Goal: Task Accomplishment & Management: Use online tool/utility

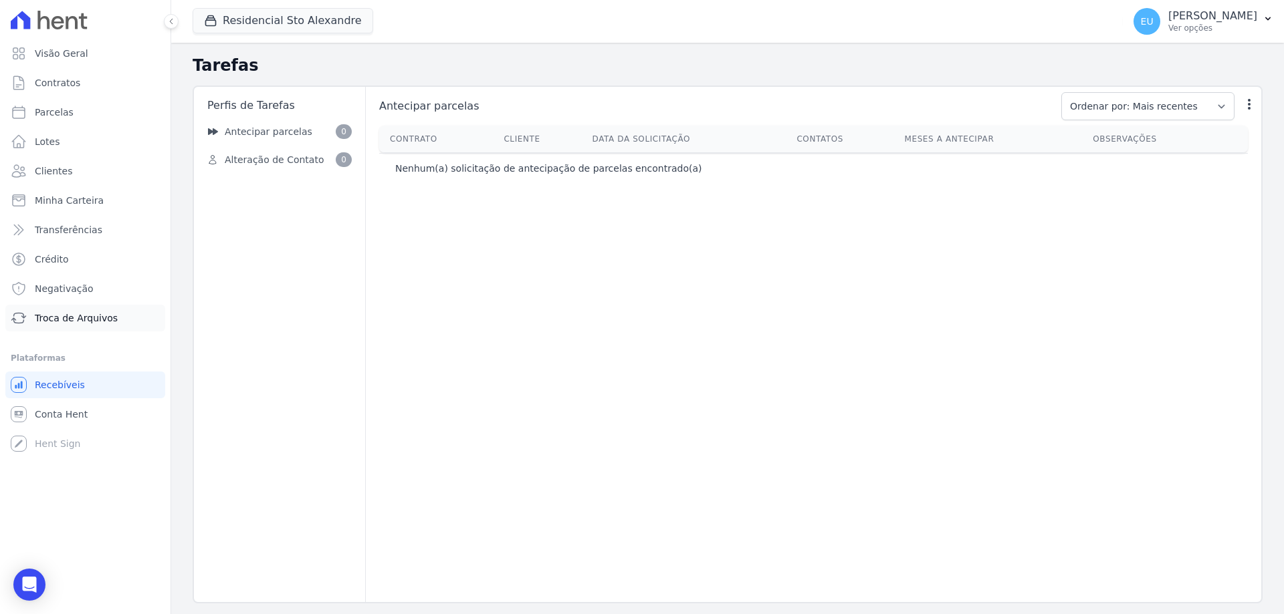
click at [82, 316] on span "Troca de Arquivos" at bounding box center [76, 318] width 83 height 13
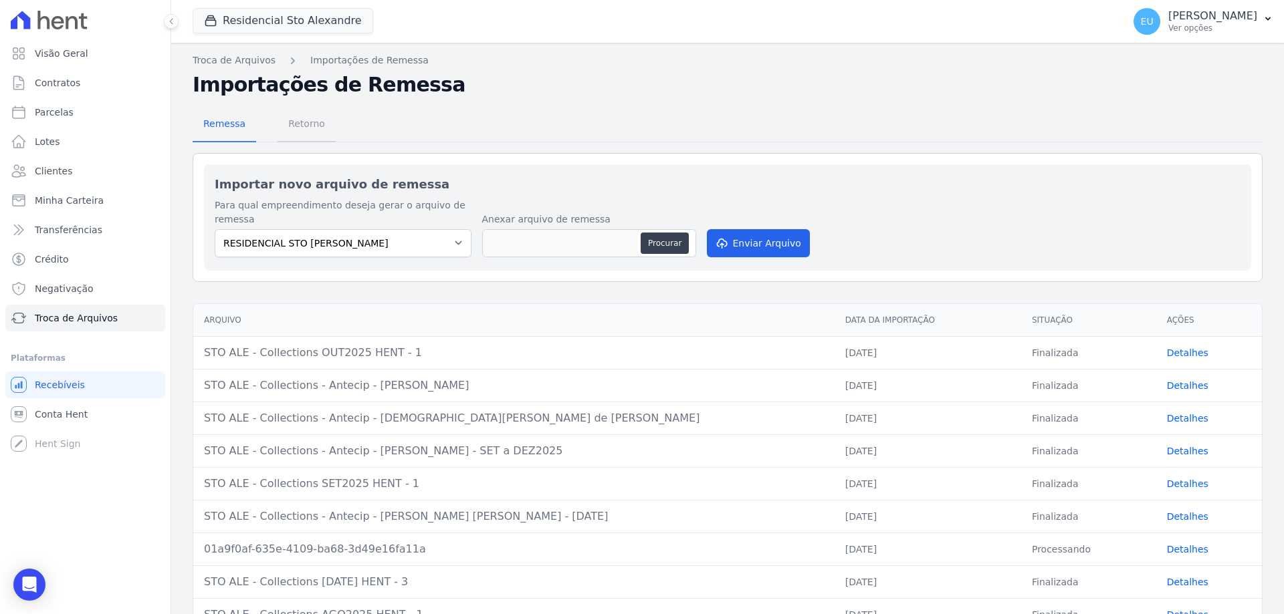
click at [300, 120] on span "Retorno" at bounding box center [306, 123] width 53 height 27
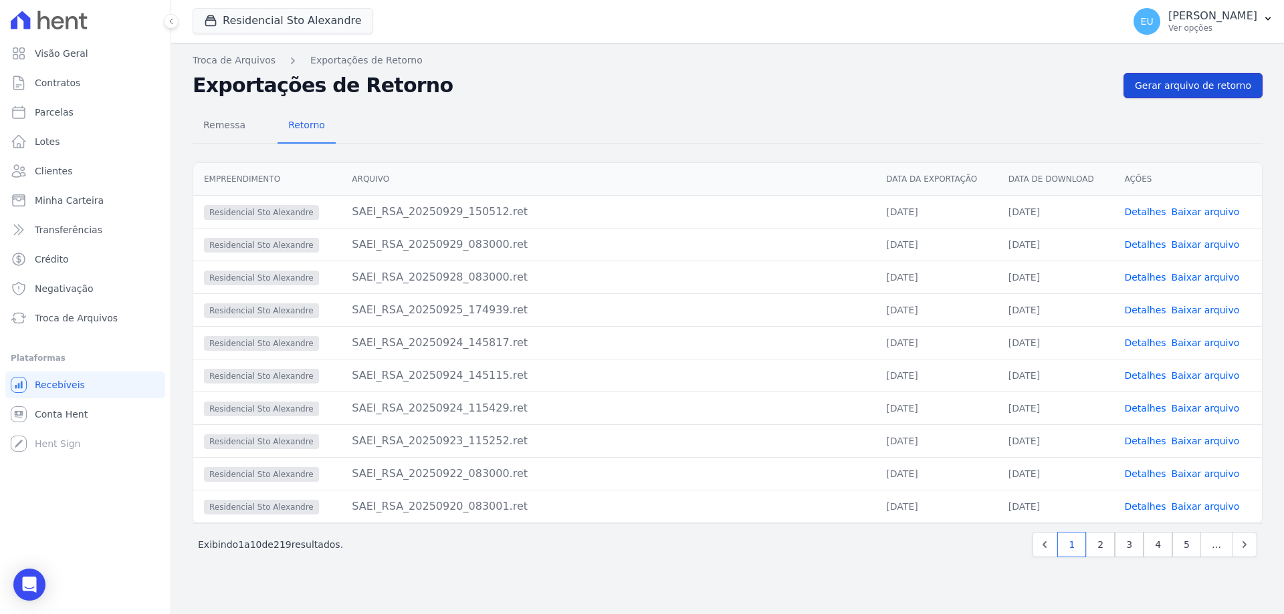
click at [1205, 84] on span "Gerar arquivo de retorno" at bounding box center [1193, 85] width 116 height 13
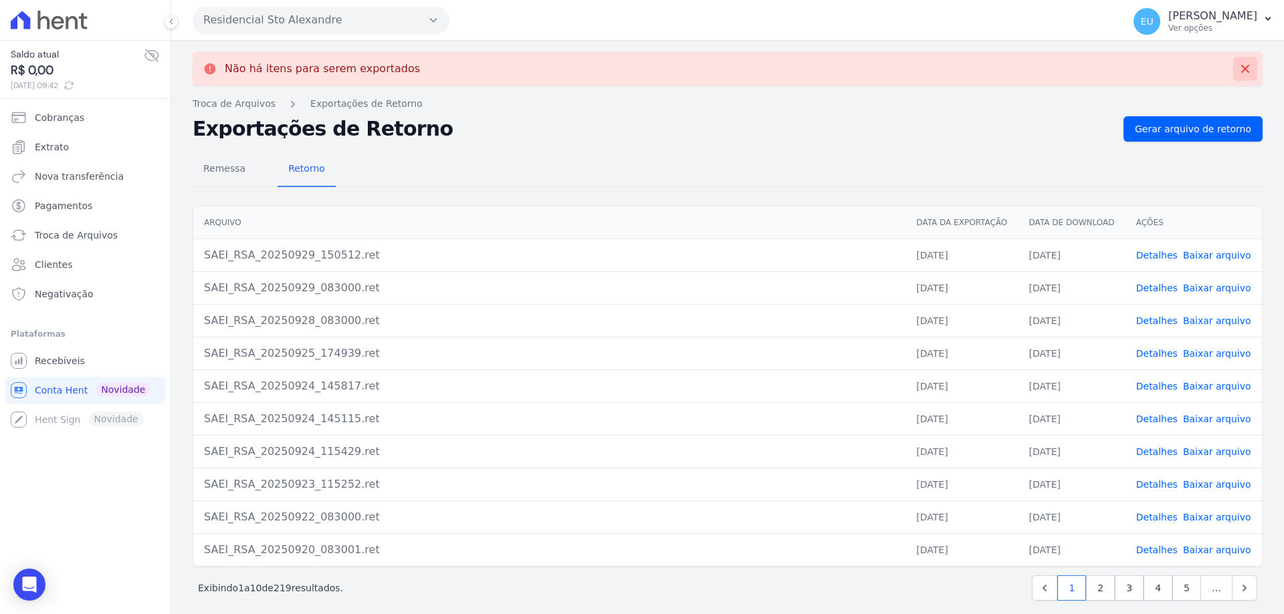
click at [1238, 64] on icon at bounding box center [1244, 68] width 13 height 13
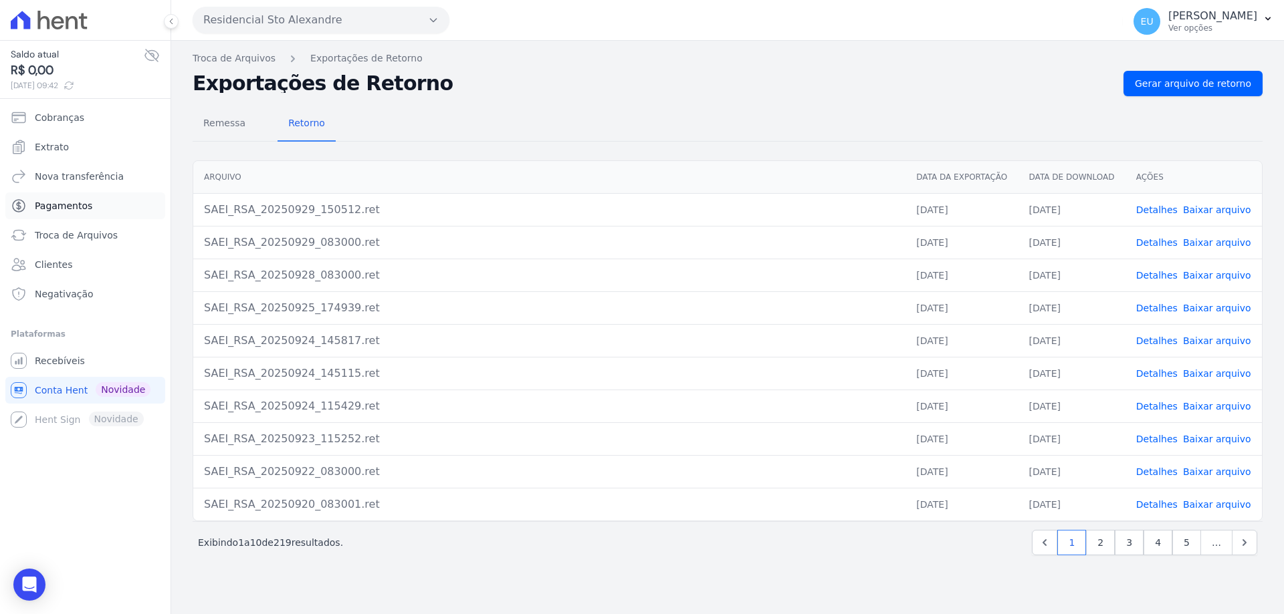
click at [75, 204] on span "Pagamentos" at bounding box center [63, 205] width 57 height 13
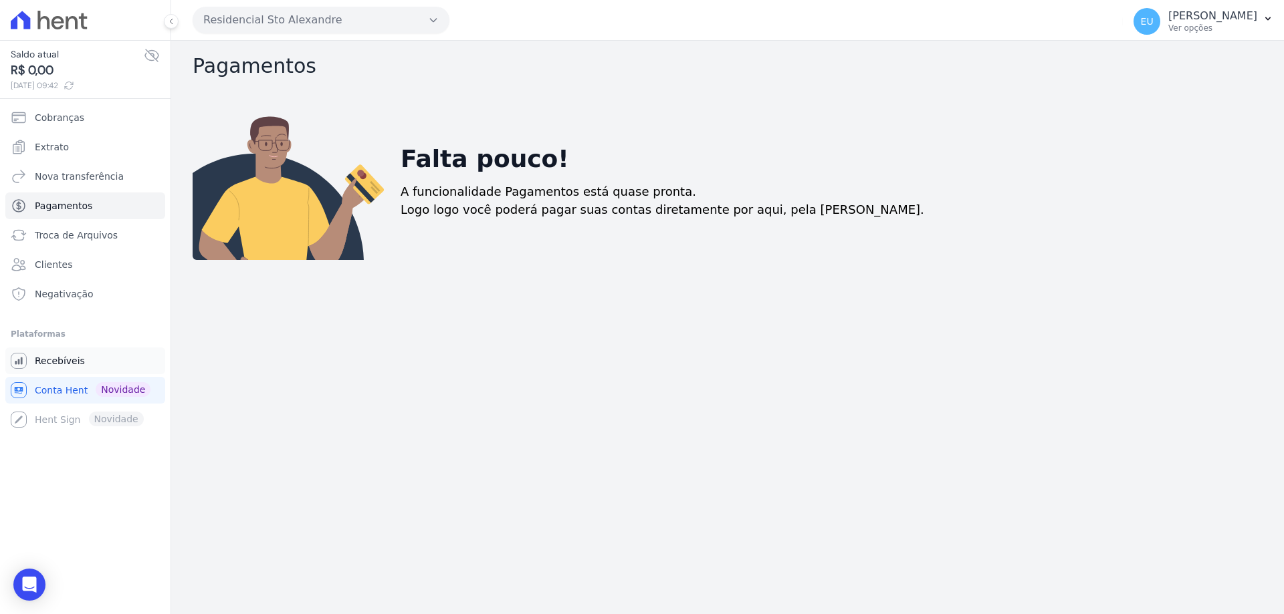
click at [64, 356] on span "Recebíveis" at bounding box center [60, 360] width 50 height 13
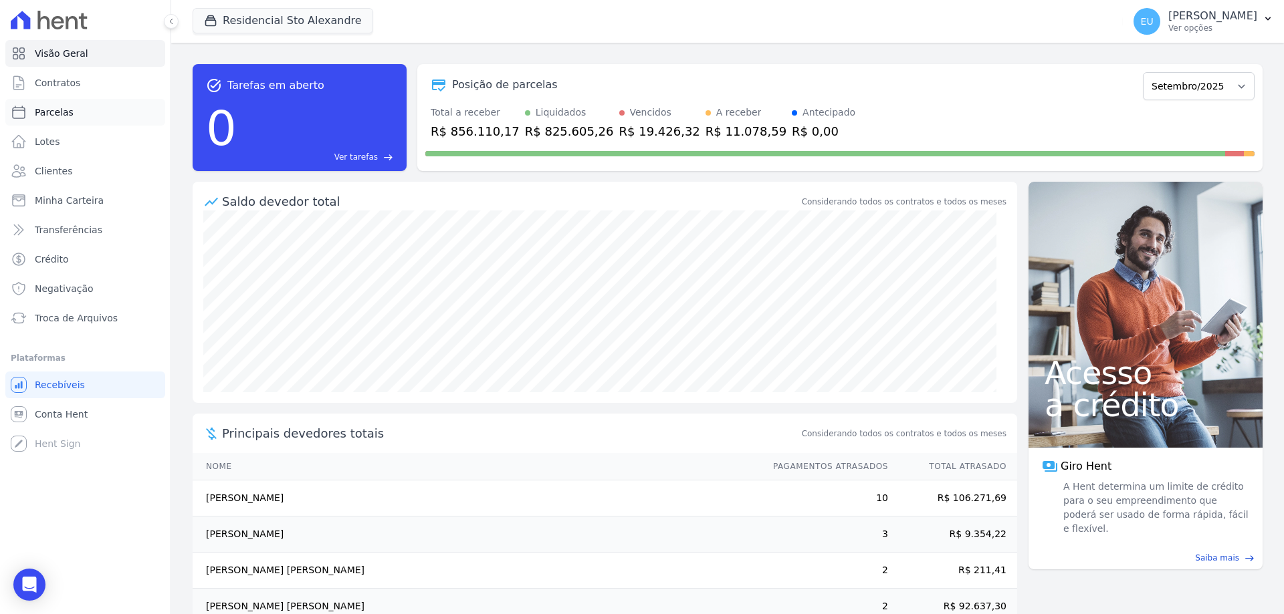
click at [47, 113] on span "Parcelas" at bounding box center [54, 112] width 39 height 13
select select
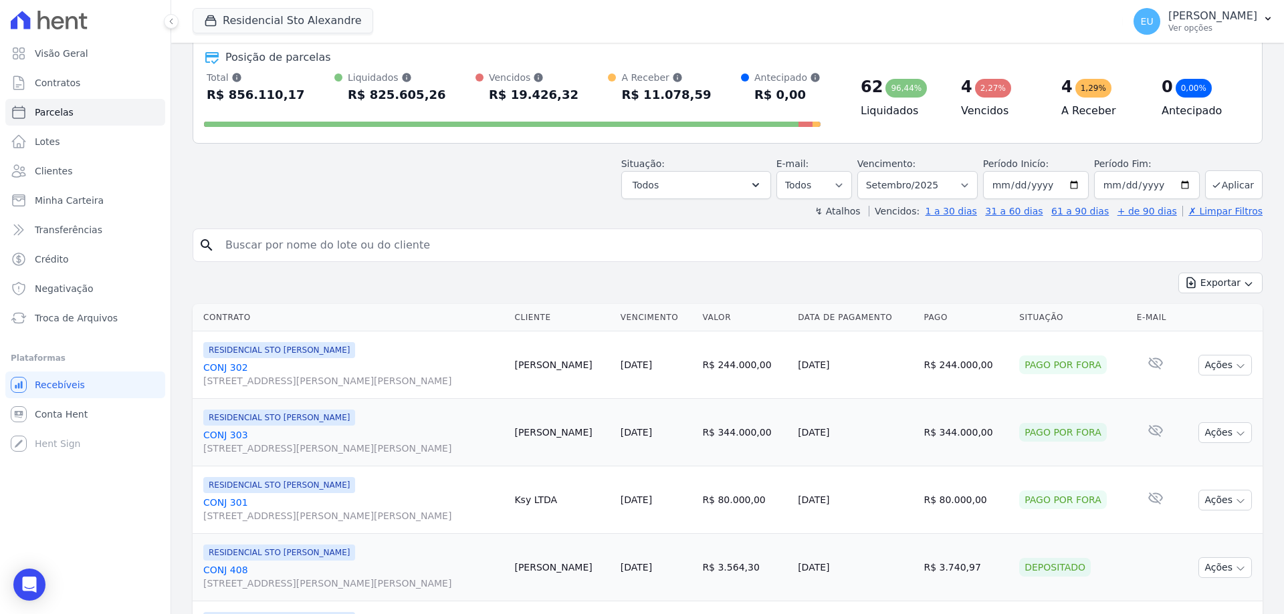
scroll to position [67, 0]
click at [1016, 183] on input "[DATE]" at bounding box center [1036, 184] width 106 height 28
type input "[DATE]"
click at [1043, 242] on input "search" at bounding box center [736, 244] width 1039 height 27
click at [1223, 184] on button "Aplicar" at bounding box center [1233, 184] width 57 height 29
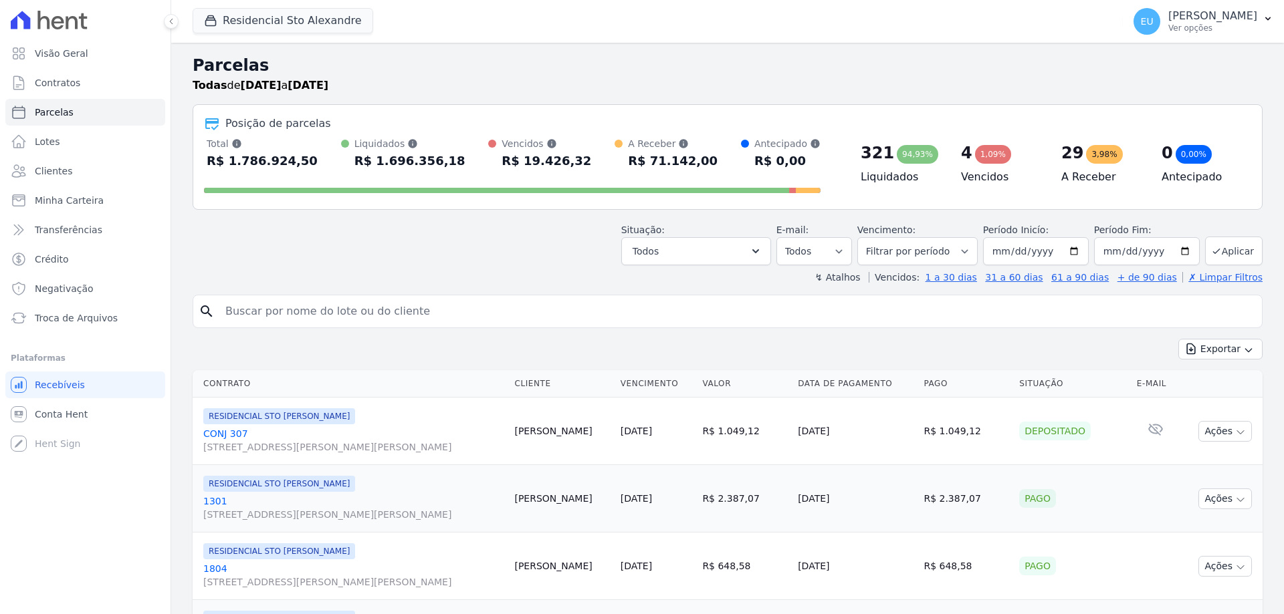
select select
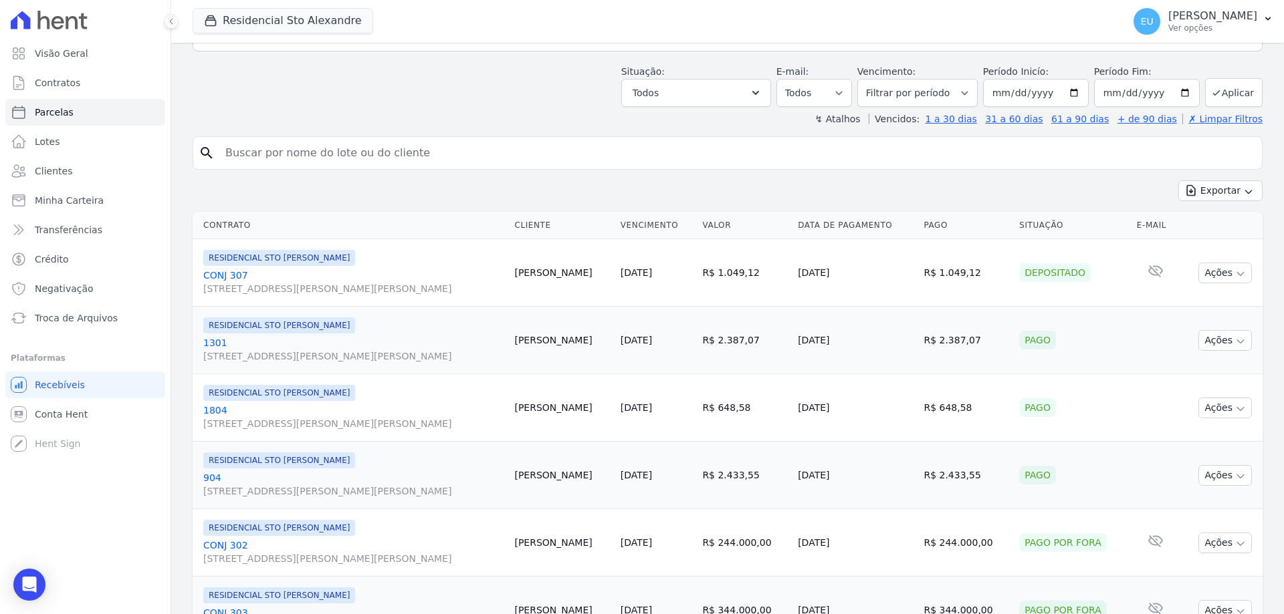
scroll to position [134, 0]
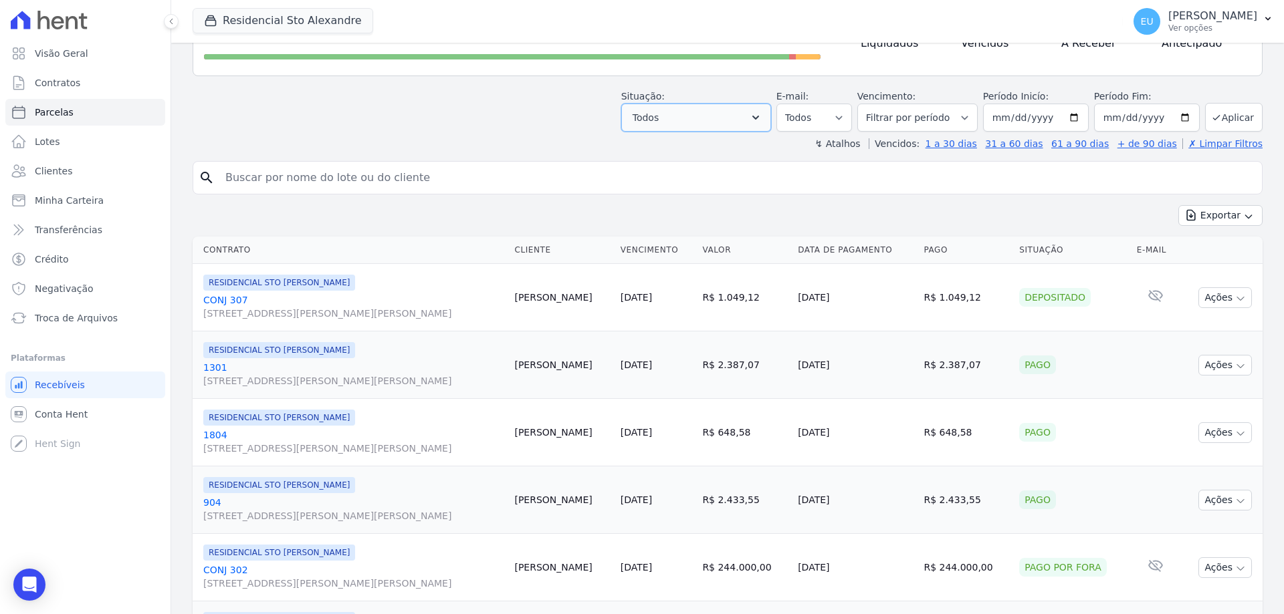
click at [756, 121] on button "Todos" at bounding box center [696, 118] width 150 height 28
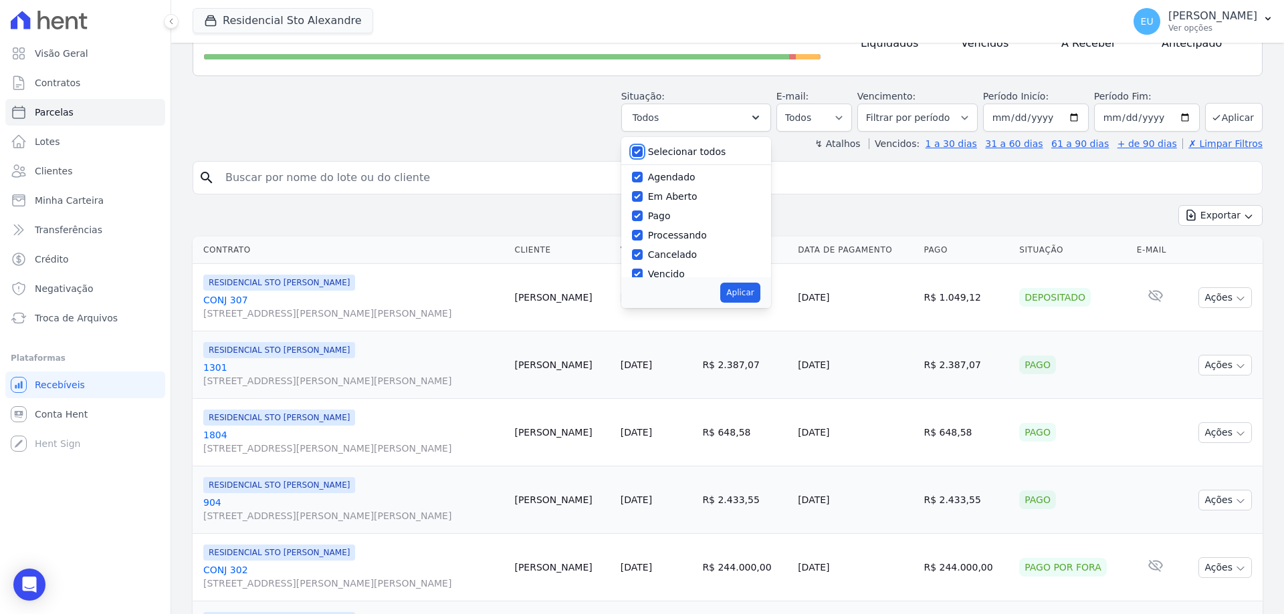
click at [642, 153] on input "Selecionar todos" at bounding box center [637, 151] width 11 height 11
checkbox input "false"
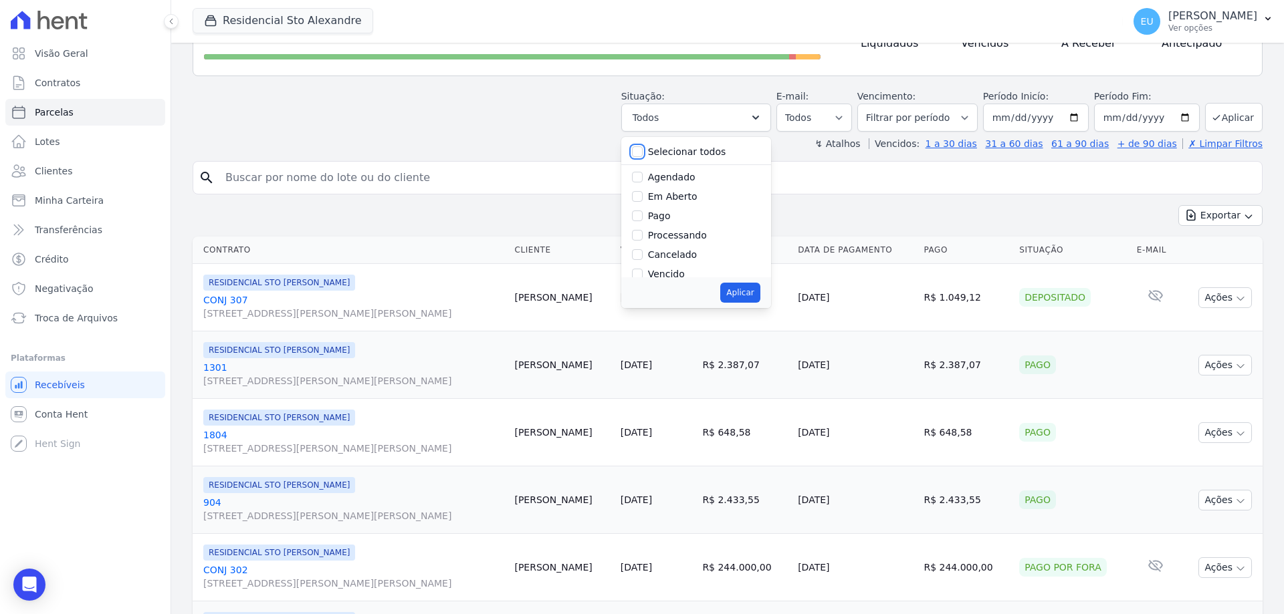
checkbox input "false"
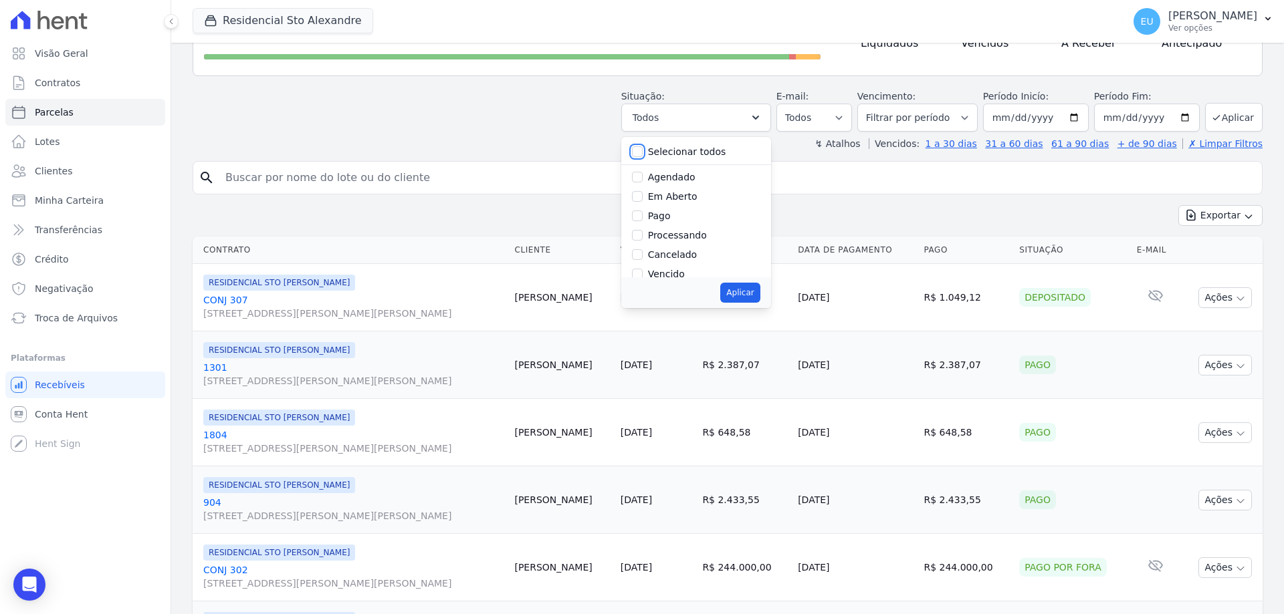
checkbox input "false"
click at [642, 195] on input "Em Aberto" at bounding box center [637, 196] width 11 height 11
checkbox input "true"
click at [755, 291] on button "Aplicar" at bounding box center [739, 293] width 39 height 20
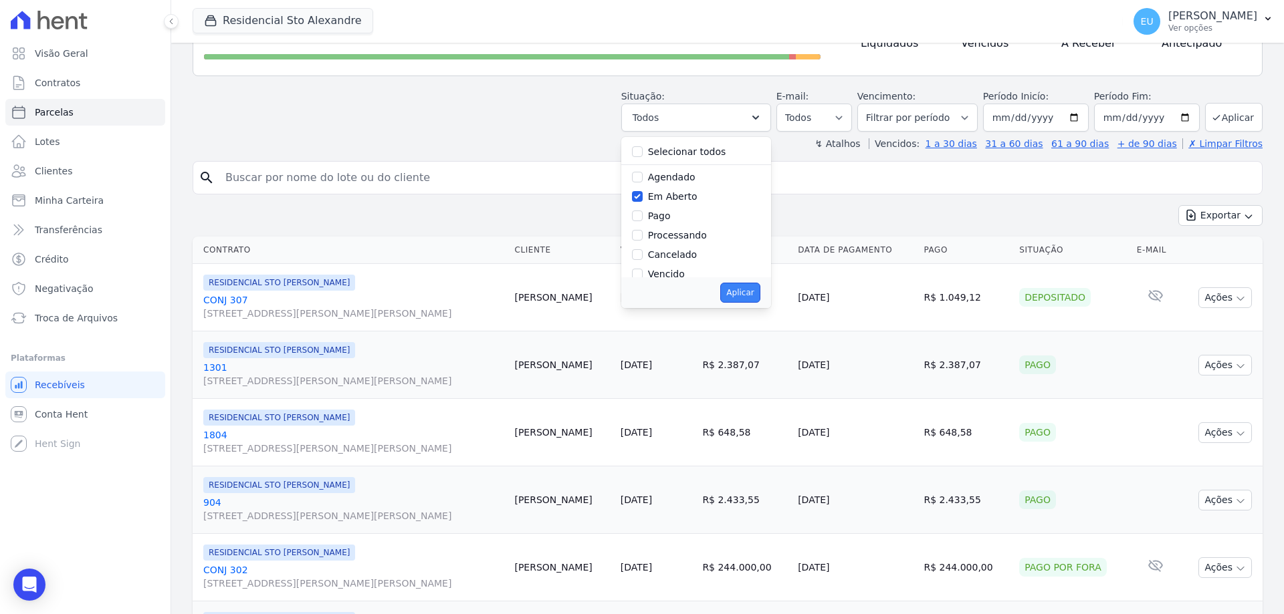
select select "pending"
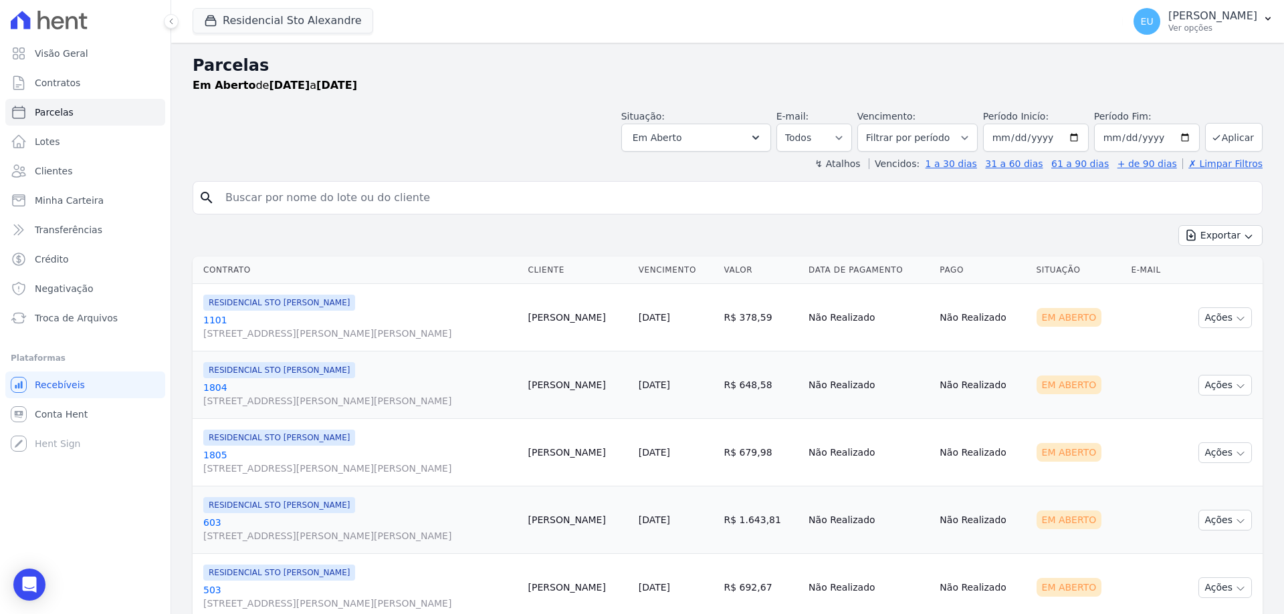
select select
click at [759, 136] on icon "button" at bounding box center [755, 138] width 7 height 4
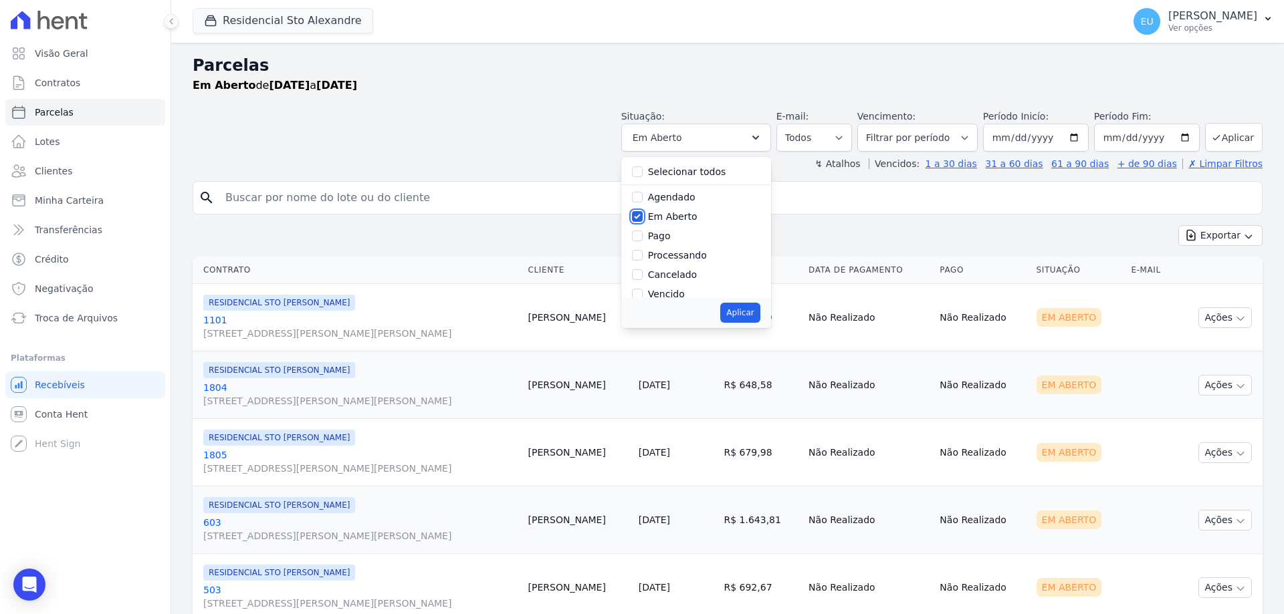
click at [642, 215] on input "Em Aberto" at bounding box center [637, 216] width 11 height 11
checkbox input "false"
click at [642, 203] on input "Vencido" at bounding box center [637, 204] width 11 height 11
checkbox input "true"
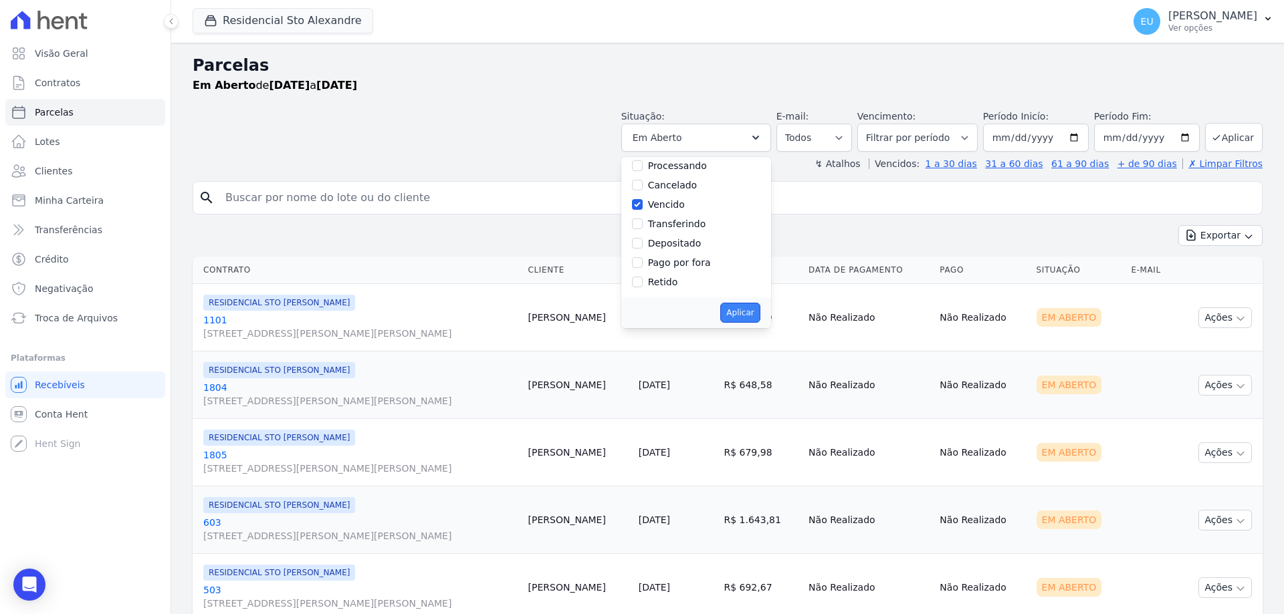
click at [756, 311] on button "Aplicar" at bounding box center [739, 313] width 39 height 20
select select "overdue"
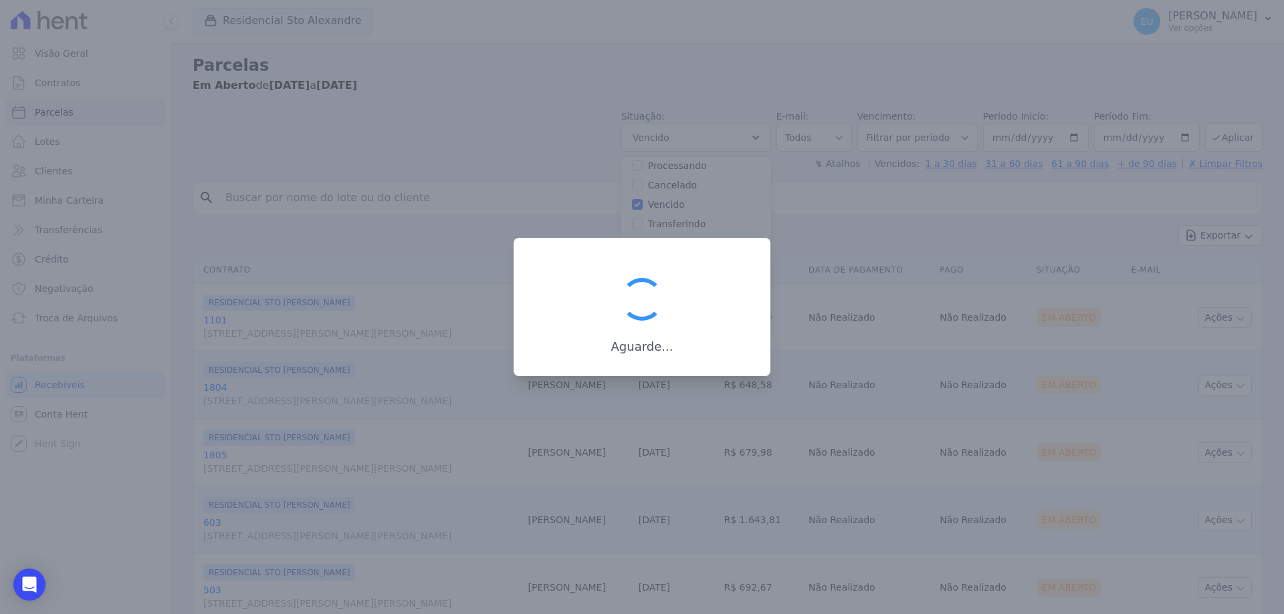
scroll to position [24, 0]
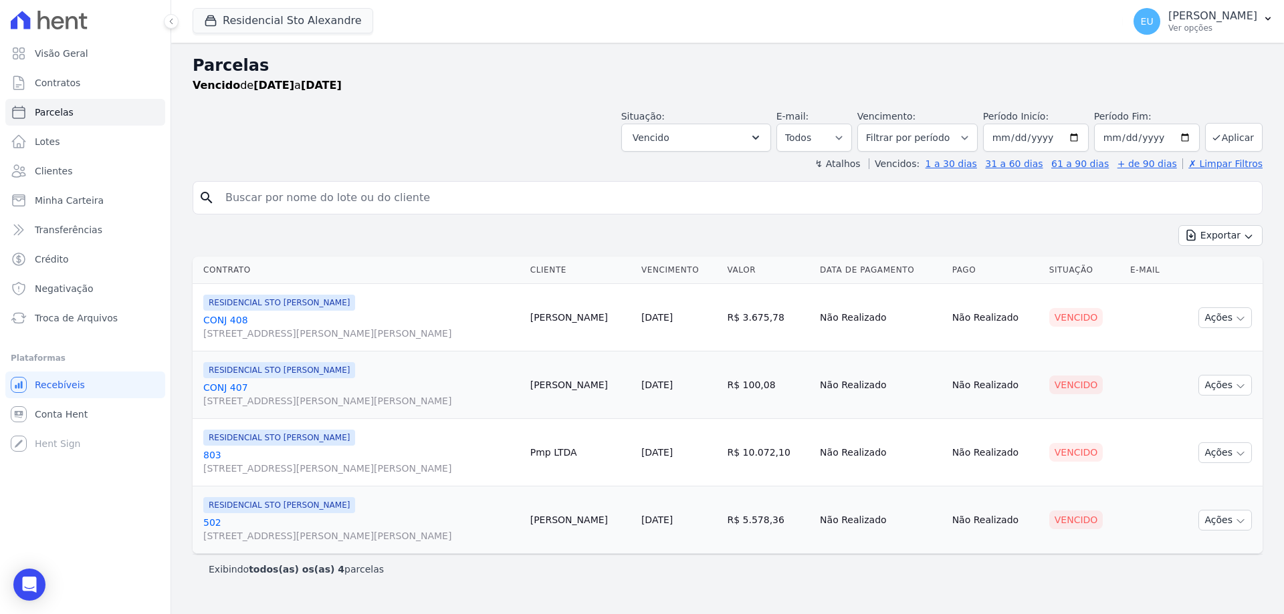
select select
click at [1220, 233] on button "Exportar" at bounding box center [1220, 235] width 84 height 21
click at [1216, 269] on span "Exportar PDF" at bounding box center [1219, 267] width 70 height 13
click at [56, 316] on span "Troca de Arquivos" at bounding box center [76, 318] width 83 height 13
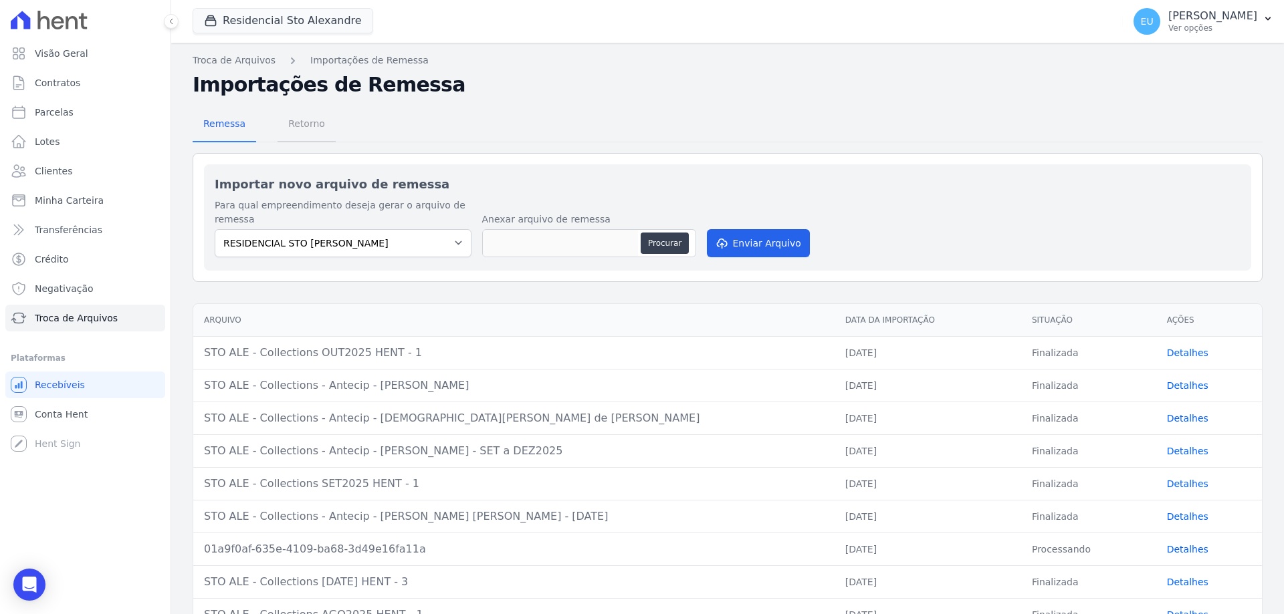
click at [293, 124] on span "Retorno" at bounding box center [306, 123] width 53 height 27
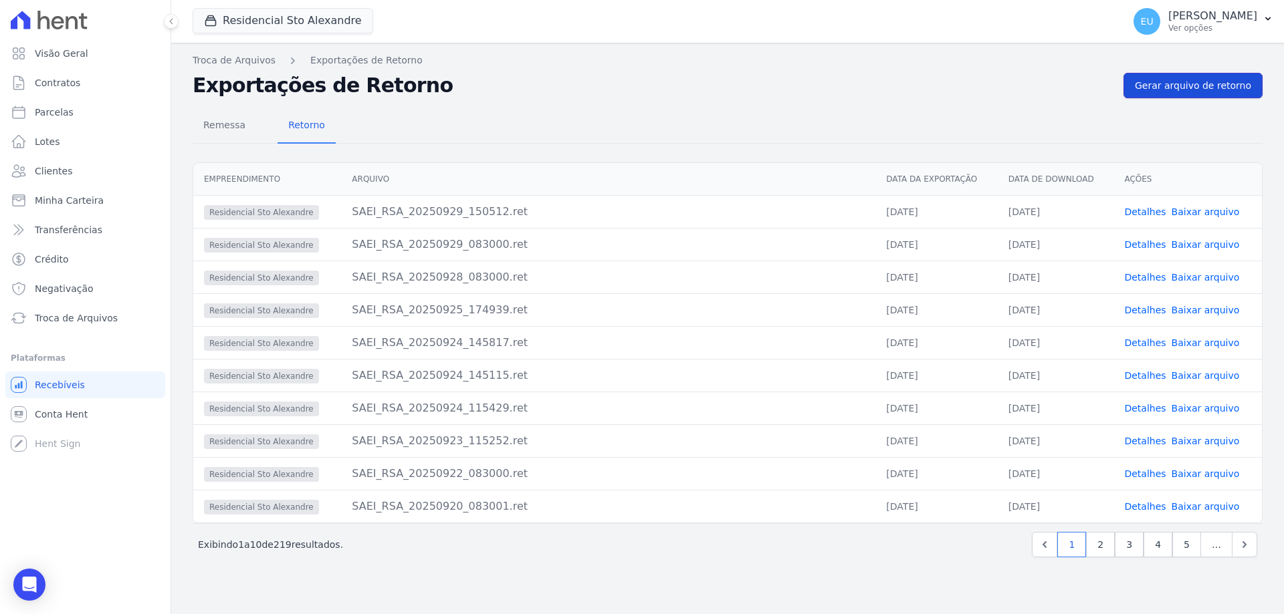
click at [1193, 85] on span "Gerar arquivo de retorno" at bounding box center [1193, 85] width 116 height 13
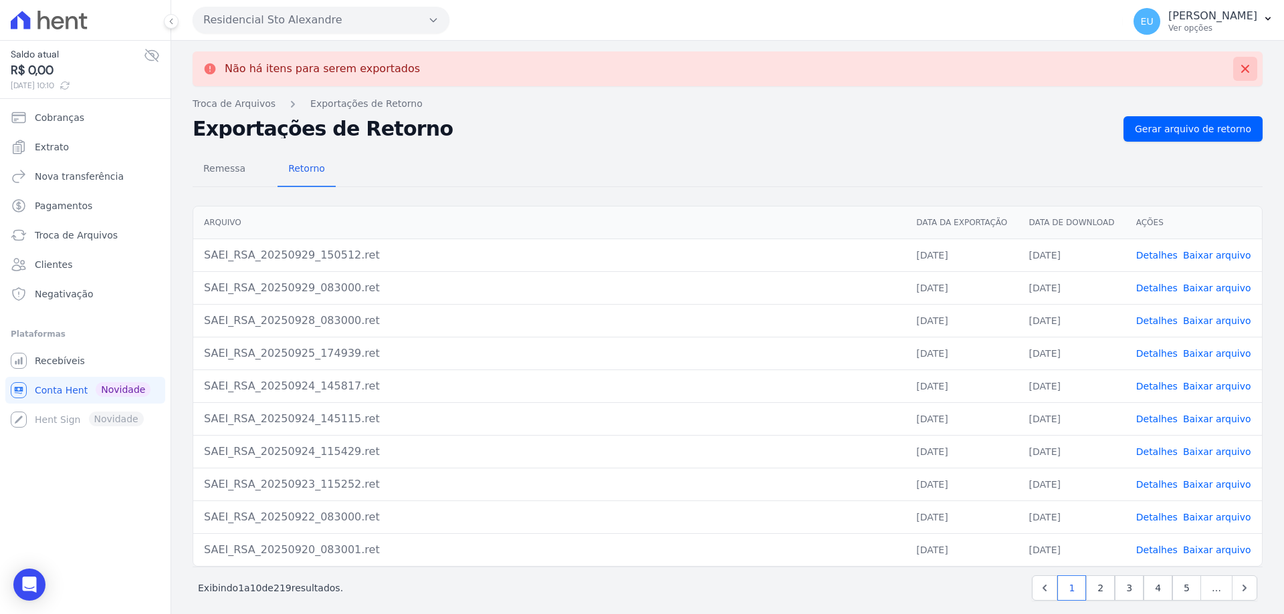
click at [1238, 64] on icon at bounding box center [1244, 68] width 13 height 13
